Goal: Contribute content: Add original content to the website for others to see

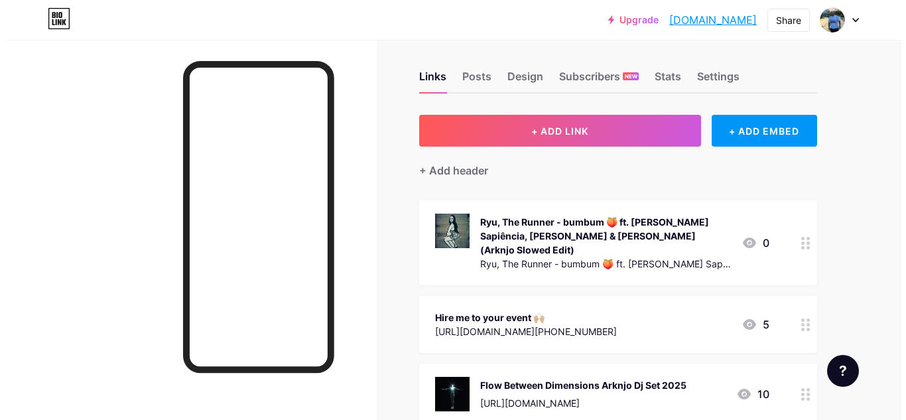
scroll to position [7, 0]
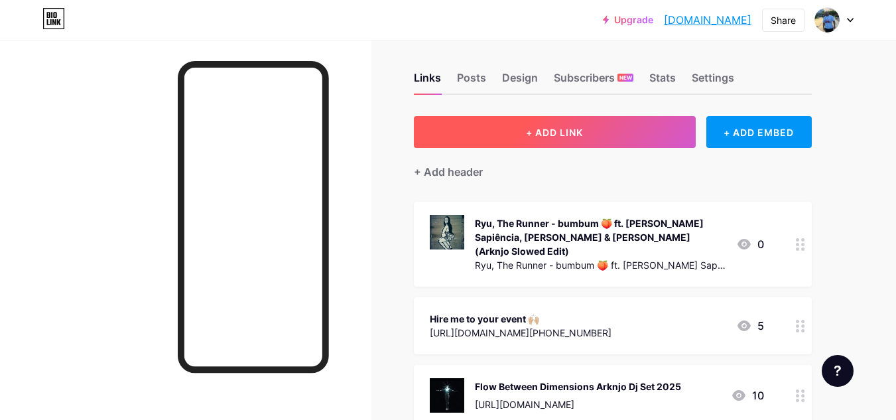
click at [615, 136] on button "+ ADD LINK" at bounding box center [555, 132] width 282 height 32
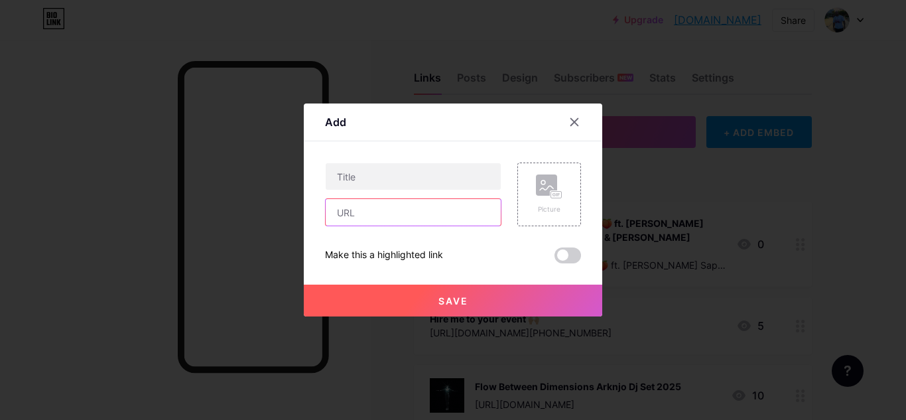
click at [414, 204] on input "text" at bounding box center [413, 212] width 175 height 27
paste input "[URL][DOMAIN_NAME]"
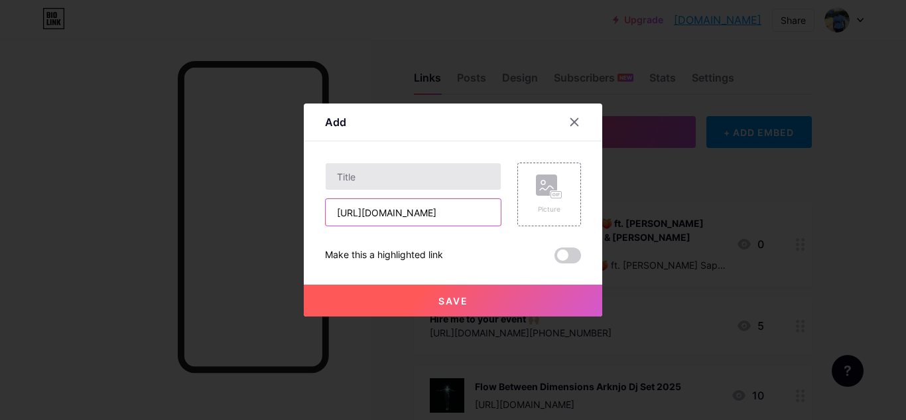
type input "[URL][DOMAIN_NAME]"
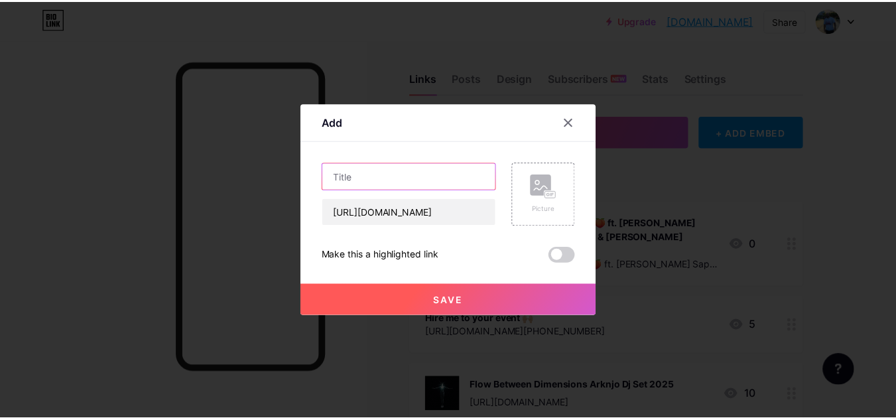
scroll to position [0, 0]
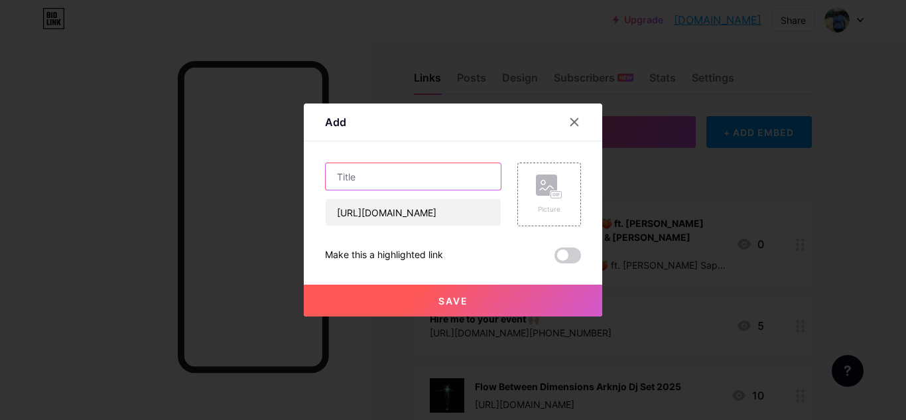
click at [405, 181] on input "text" at bounding box center [413, 176] width 175 height 27
type input "Zouk Songs Made 4 U"
click at [555, 206] on div "Picture" at bounding box center [549, 209] width 27 height 10
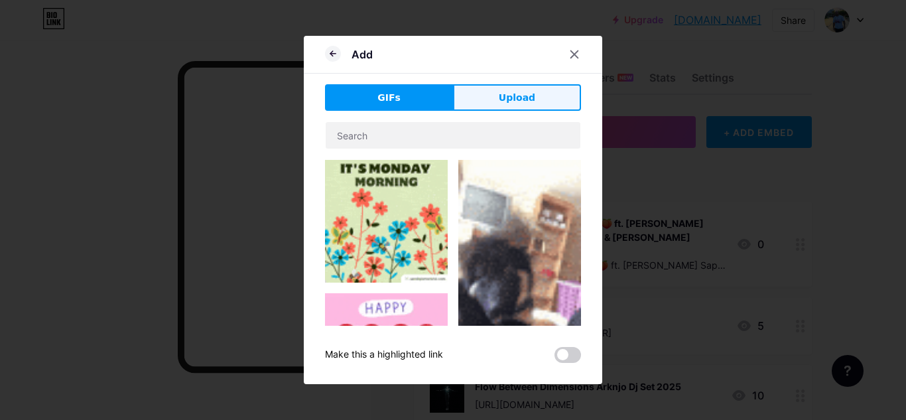
click at [517, 107] on button "Upload" at bounding box center [517, 97] width 128 height 27
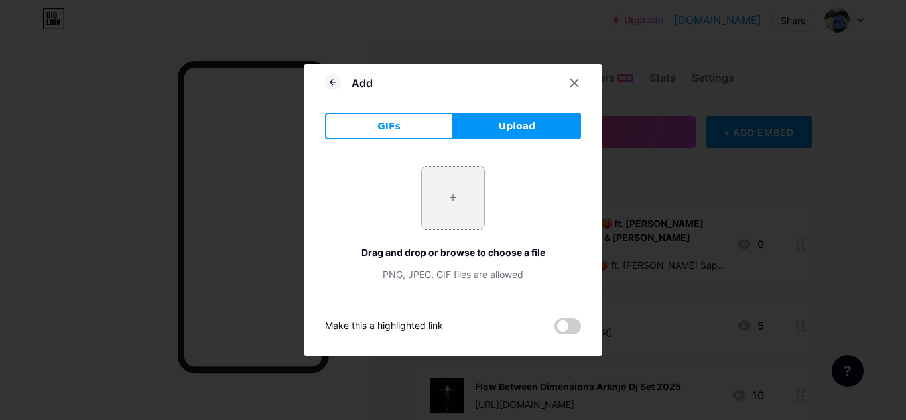
click at [450, 176] on input "file" at bounding box center [453, 197] width 62 height 62
type input "C:\fakepath\ZOUK-SONGS-MADE-4-U.png"
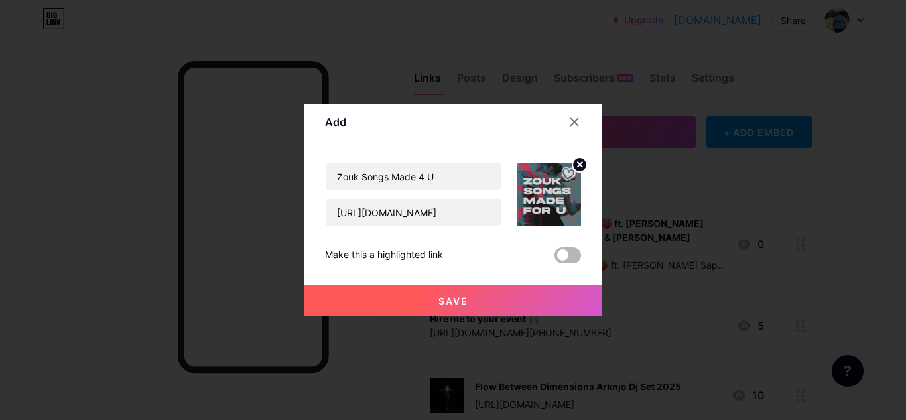
click at [568, 253] on span at bounding box center [567, 255] width 27 height 16
click at [554, 259] on input "checkbox" at bounding box center [554, 259] width 0 height 0
click at [513, 301] on button "Save" at bounding box center [453, 300] width 298 height 32
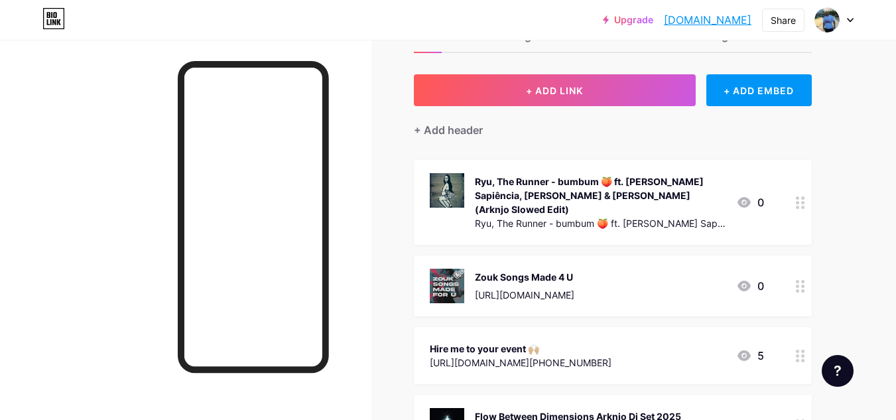
scroll to position [51, 0]
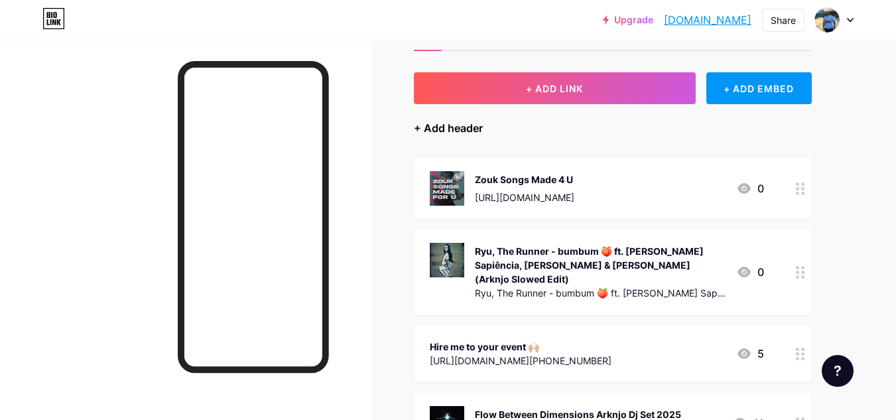
click at [436, 127] on div "+ Add header" at bounding box center [448, 128] width 69 height 16
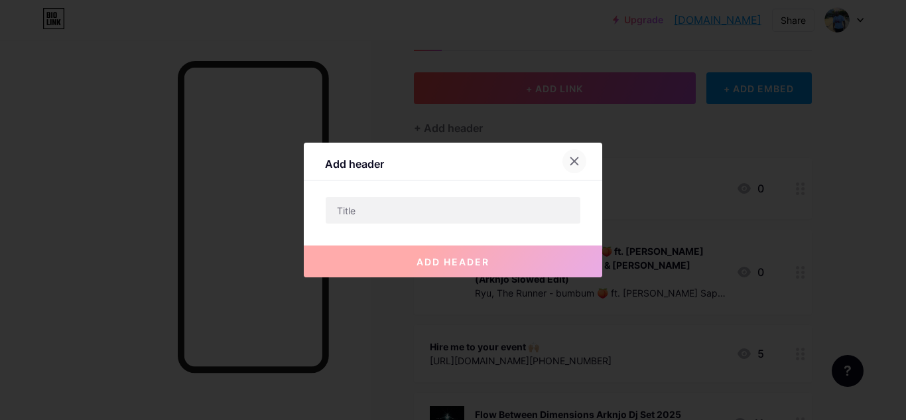
click at [573, 159] on icon at bounding box center [574, 161] width 11 height 11
